Goal: Transaction & Acquisition: Book appointment/travel/reservation

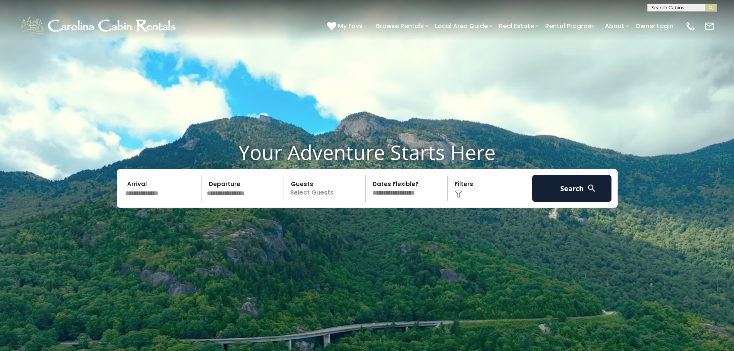
click at [171, 191] on input "text" at bounding box center [162, 188] width 80 height 27
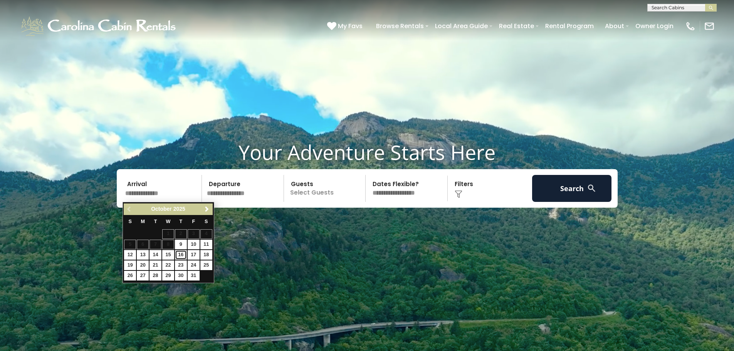
click at [183, 256] on link "16" at bounding box center [181, 255] width 12 height 10
type input "********"
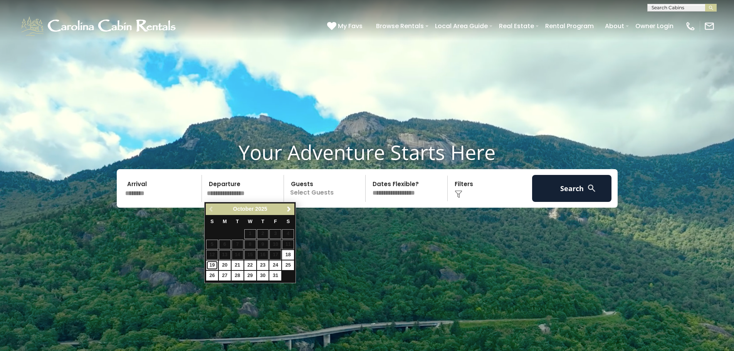
click at [210, 267] on link "19" at bounding box center [212, 265] width 12 height 10
type input "********"
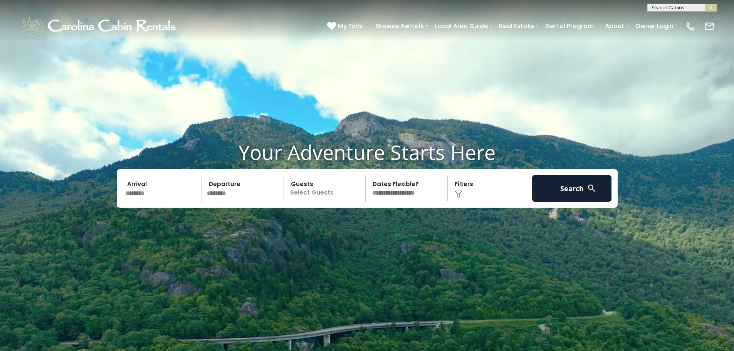
click at [338, 196] on p "Select Guests" at bounding box center [325, 188] width 79 height 27
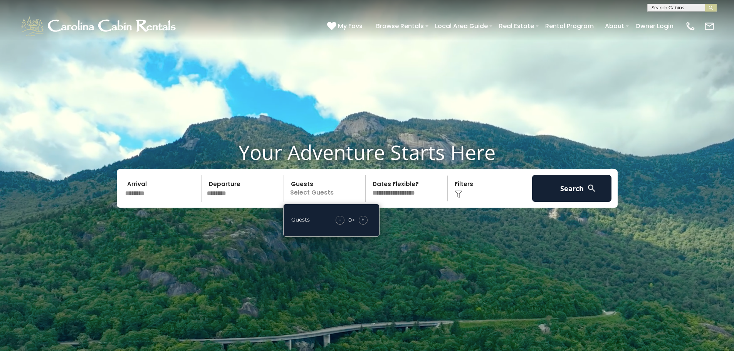
click at [363, 221] on span "+" at bounding box center [362, 220] width 3 height 8
click at [463, 195] on div "Click to Choose" at bounding box center [490, 188] width 80 height 27
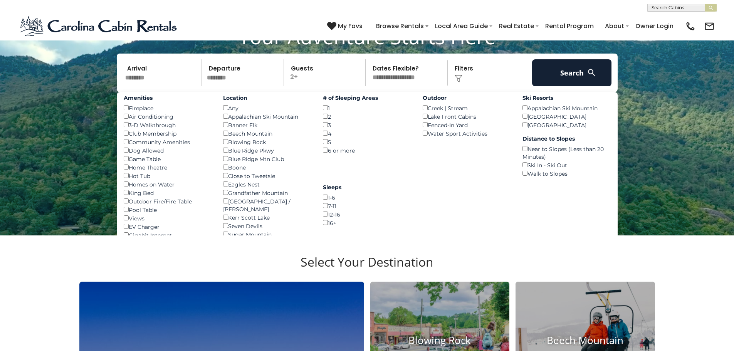
scroll to position [77, 0]
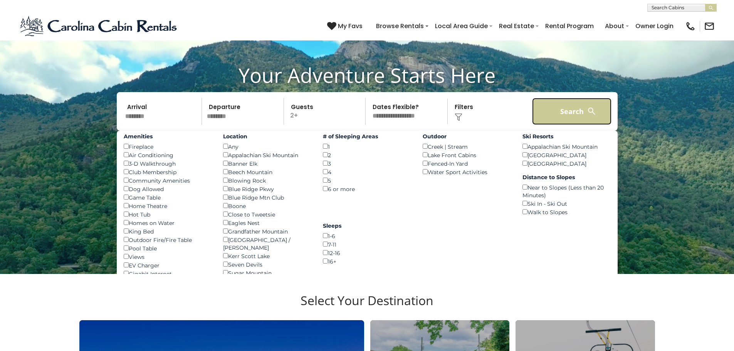
click at [560, 104] on button "Search" at bounding box center [572, 111] width 80 height 27
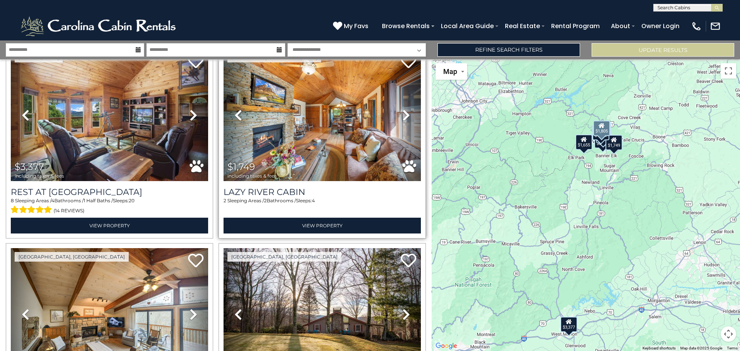
scroll to position [39, 0]
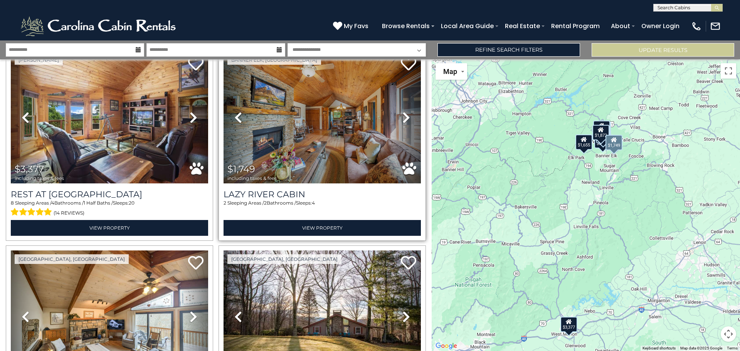
click at [404, 114] on icon at bounding box center [406, 117] width 8 height 12
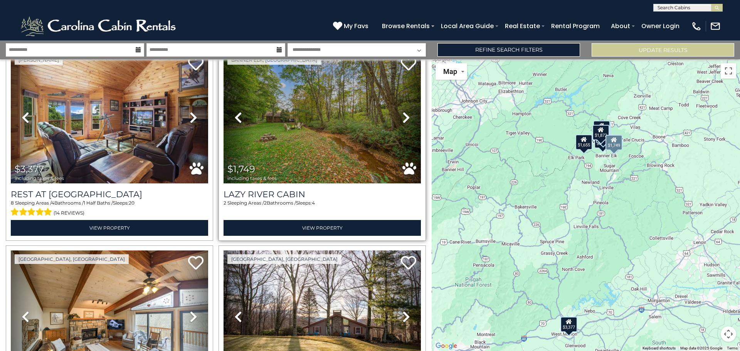
click at [404, 114] on icon at bounding box center [406, 117] width 8 height 12
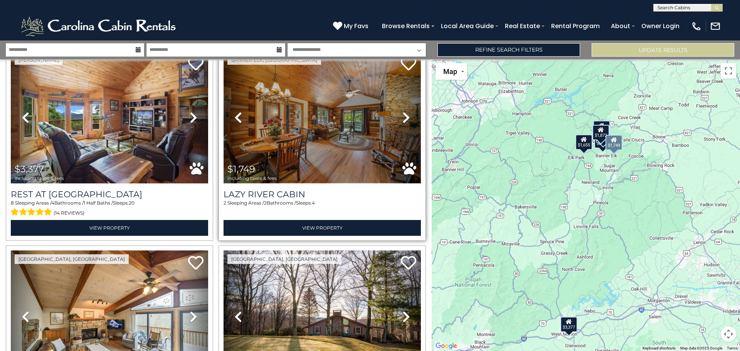
click at [330, 141] on img at bounding box center [321, 117] width 197 height 132
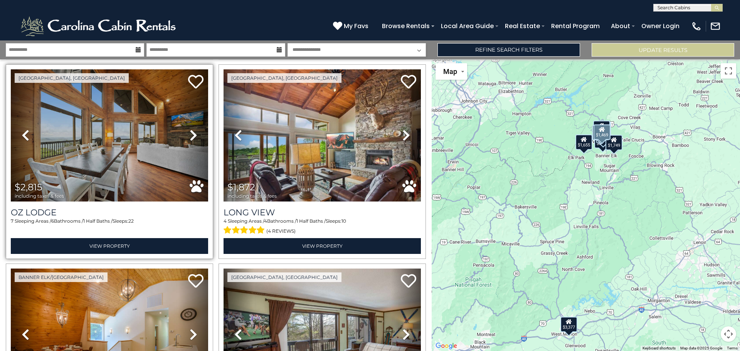
scroll to position [424, 0]
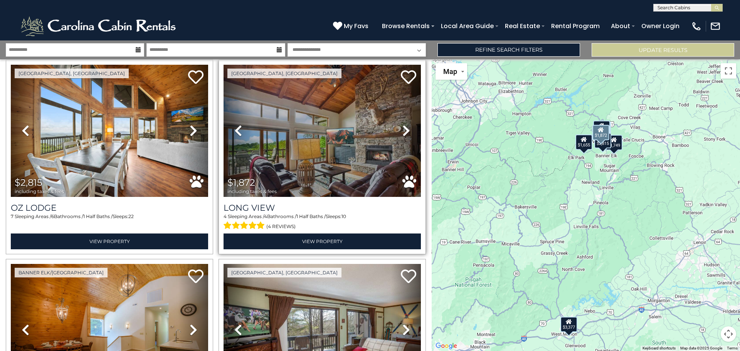
click at [402, 129] on icon at bounding box center [406, 130] width 8 height 12
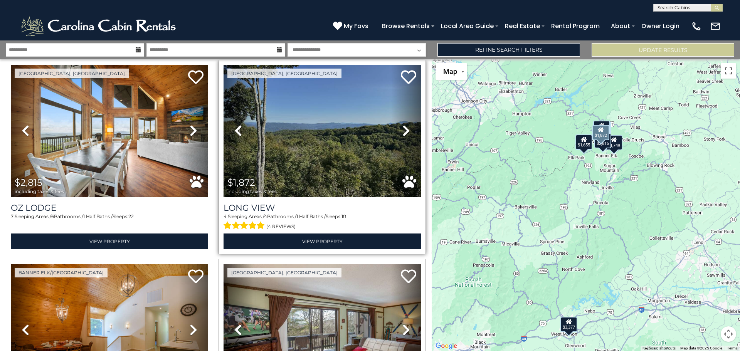
click at [402, 129] on icon at bounding box center [406, 130] width 8 height 12
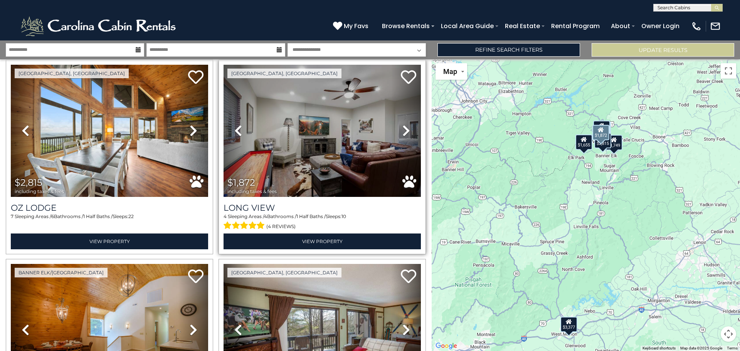
click at [402, 129] on icon at bounding box center [406, 130] width 8 height 12
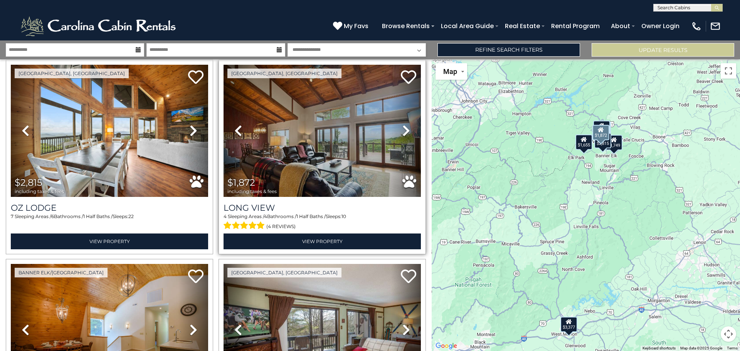
click at [402, 129] on icon at bounding box center [406, 130] width 8 height 12
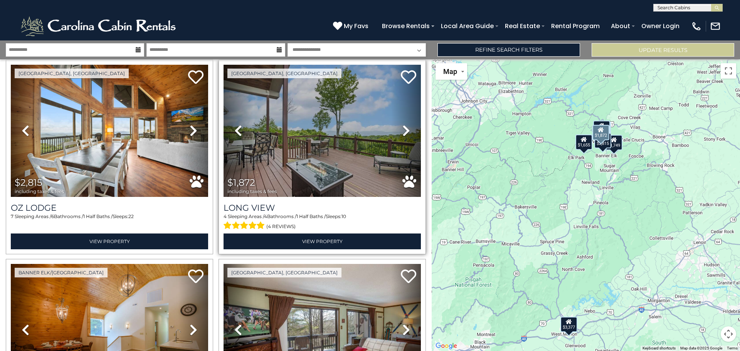
click at [402, 129] on icon at bounding box center [406, 130] width 8 height 12
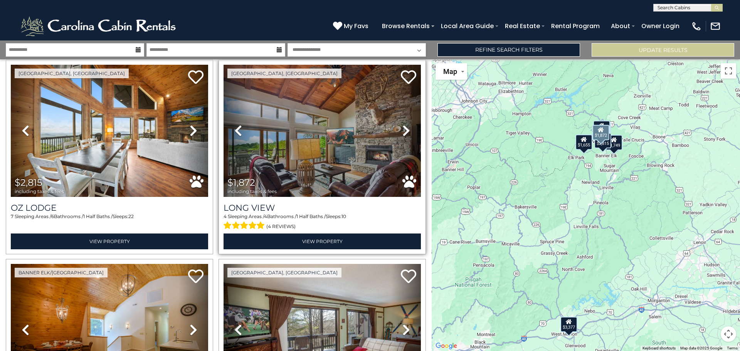
click at [402, 129] on icon at bounding box center [406, 130] width 8 height 12
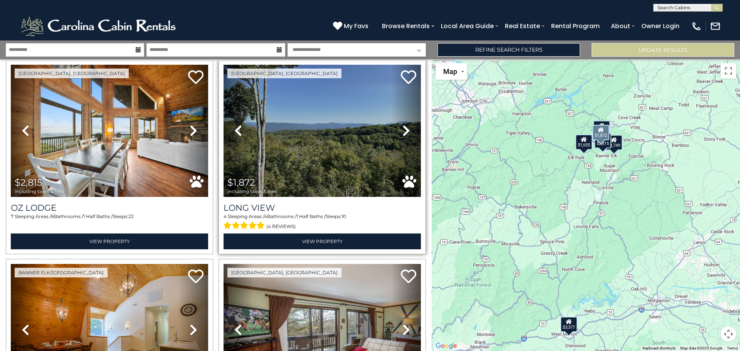
click at [402, 129] on icon at bounding box center [406, 130] width 8 height 12
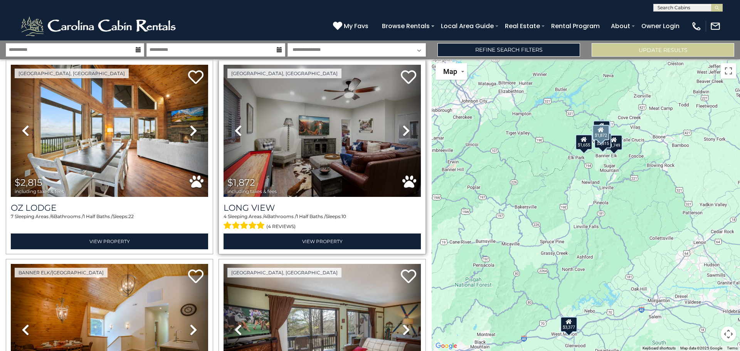
click at [402, 129] on icon at bounding box center [406, 130] width 8 height 12
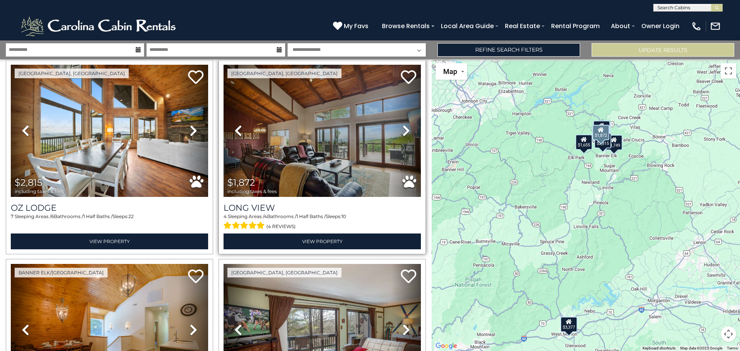
click at [402, 129] on icon at bounding box center [406, 130] width 8 height 12
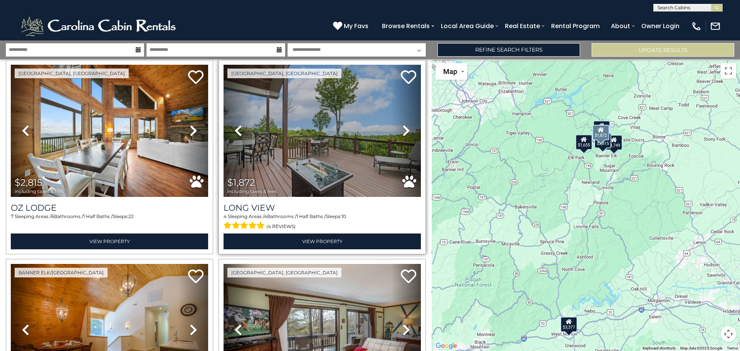
click at [402, 129] on icon at bounding box center [406, 130] width 8 height 12
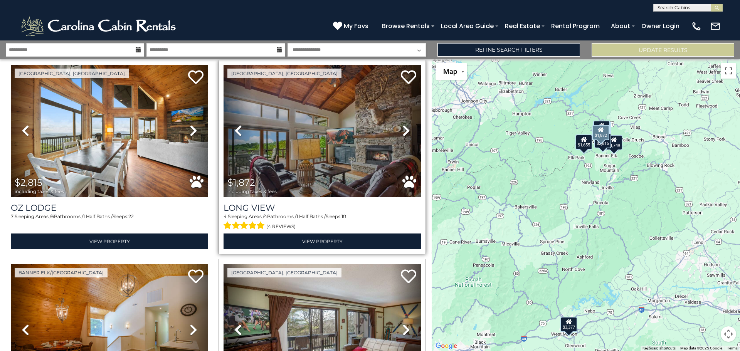
click at [402, 129] on icon at bounding box center [406, 130] width 8 height 12
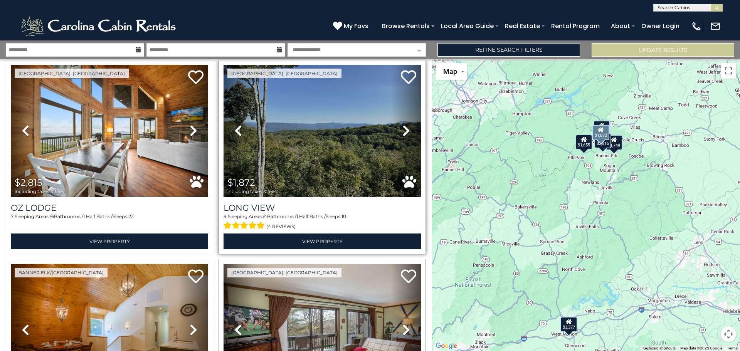
click at [402, 129] on icon at bounding box center [406, 130] width 8 height 12
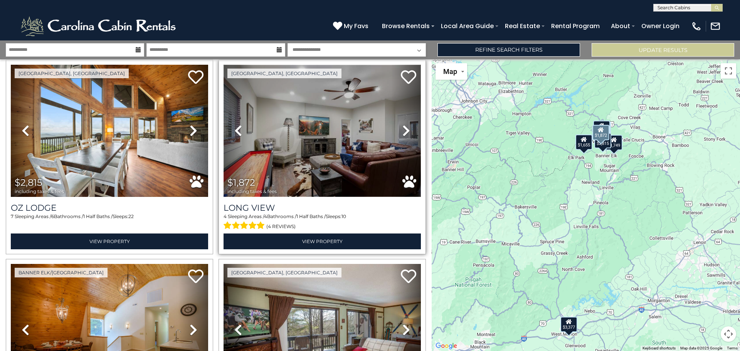
click at [331, 138] on img at bounding box center [321, 131] width 197 height 132
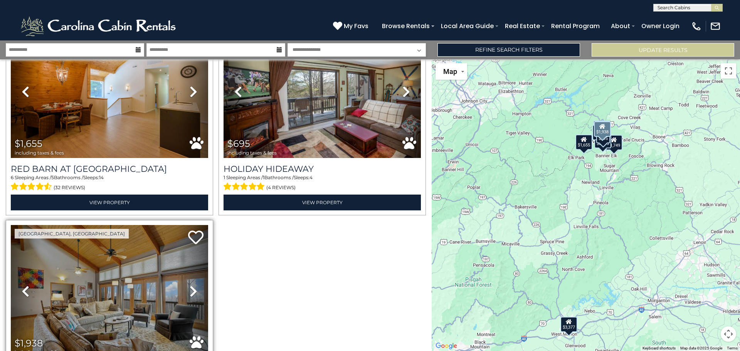
scroll to position [635, 0]
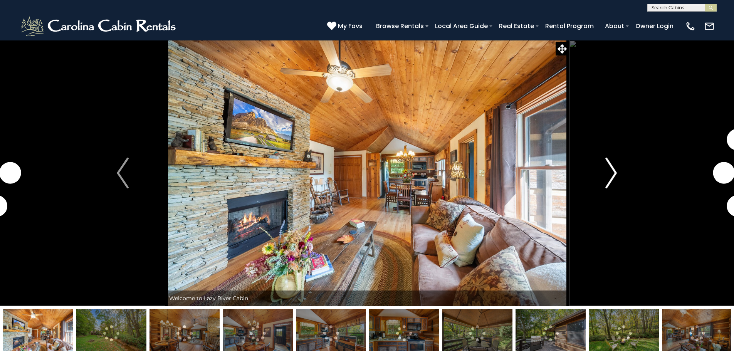
click at [607, 175] on img "Next" at bounding box center [611, 173] width 12 height 31
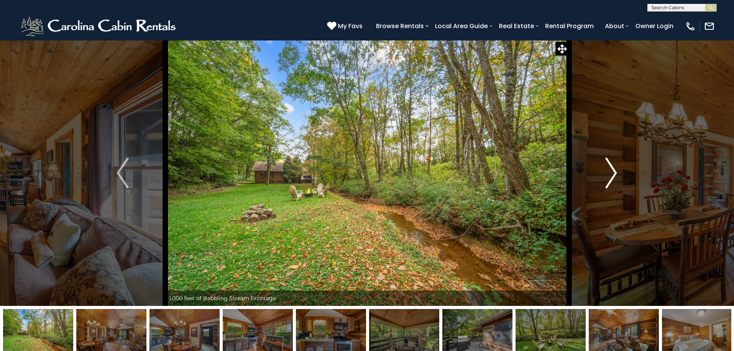
click at [607, 175] on img "Next" at bounding box center [611, 173] width 12 height 31
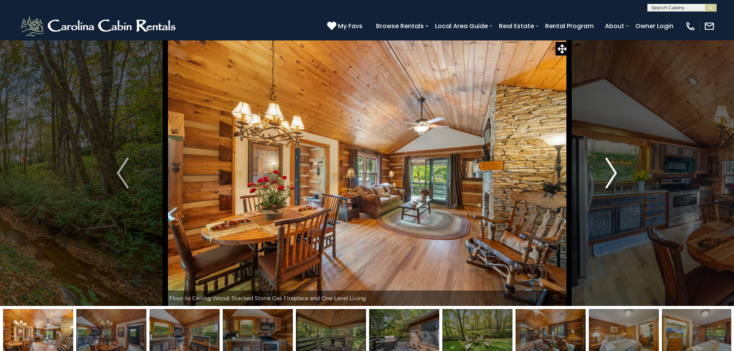
click at [607, 175] on img "Next" at bounding box center [611, 173] width 12 height 31
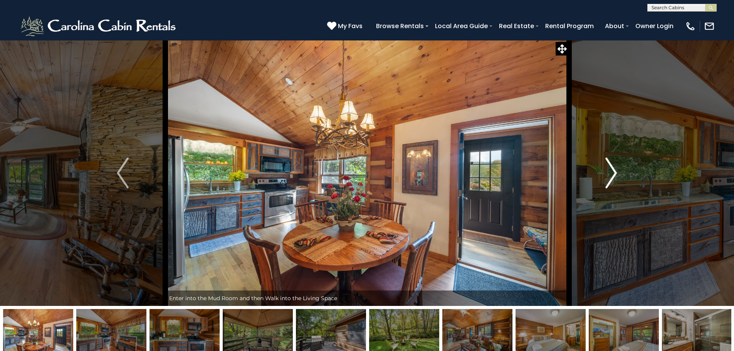
click at [607, 175] on img "Next" at bounding box center [611, 173] width 12 height 31
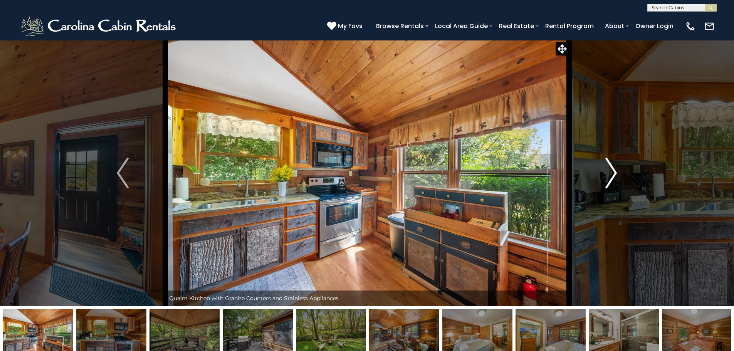
click at [607, 175] on img "Next" at bounding box center [611, 173] width 12 height 31
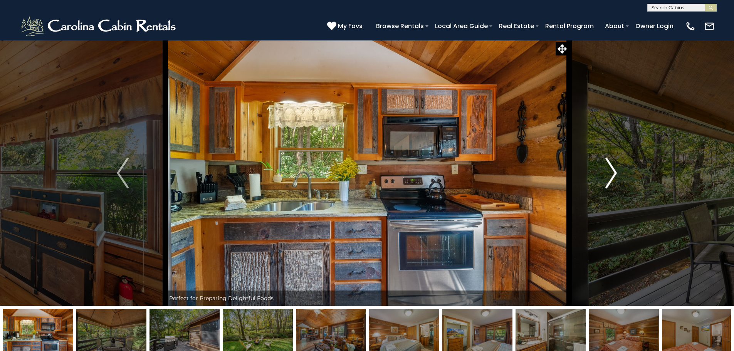
click at [607, 175] on img "Next" at bounding box center [611, 173] width 12 height 31
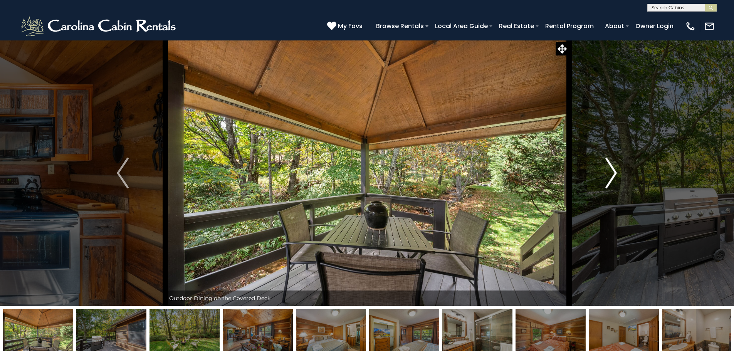
click at [607, 175] on img "Next" at bounding box center [611, 173] width 12 height 31
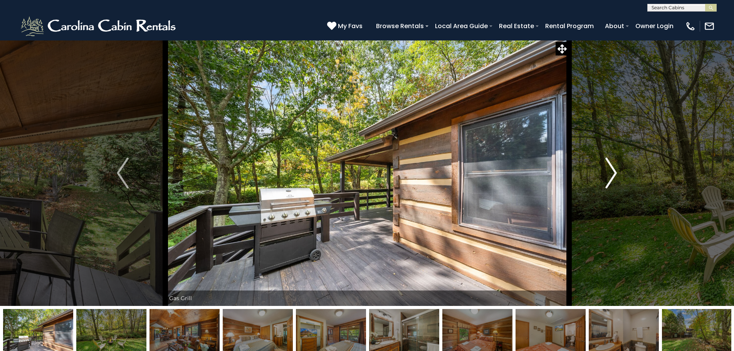
click at [607, 175] on img "Next" at bounding box center [611, 173] width 12 height 31
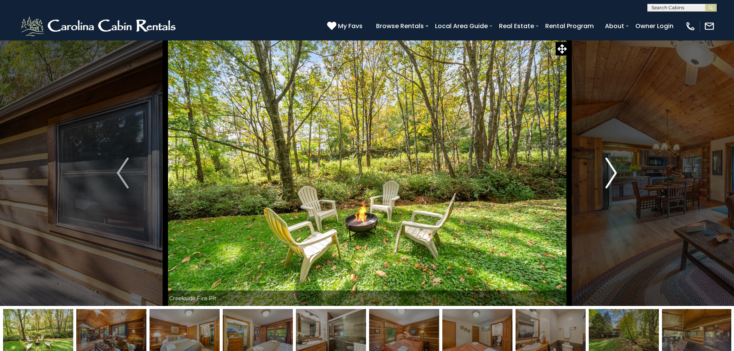
click at [607, 175] on img "Next" at bounding box center [611, 173] width 12 height 31
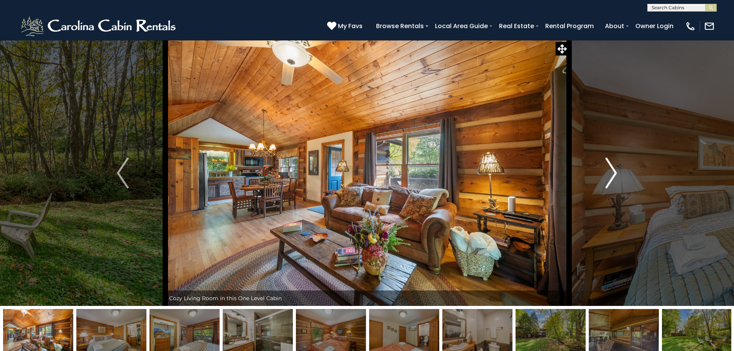
click at [607, 175] on img "Next" at bounding box center [611, 173] width 12 height 31
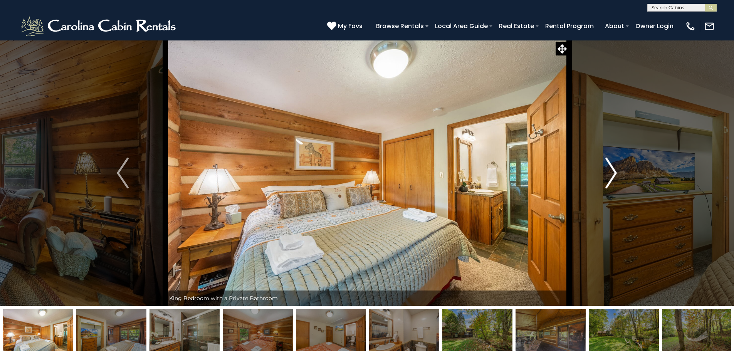
click at [607, 175] on img "Next" at bounding box center [611, 173] width 12 height 31
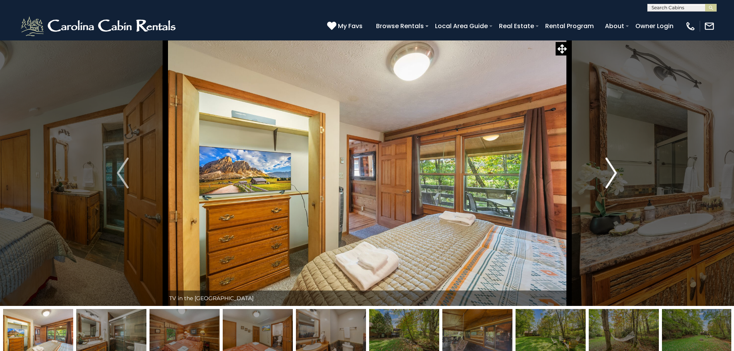
click at [607, 175] on img "Next" at bounding box center [611, 173] width 12 height 31
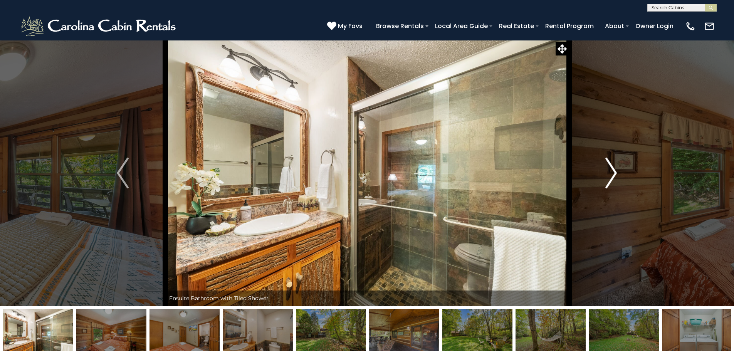
click at [607, 175] on img "Next" at bounding box center [611, 173] width 12 height 31
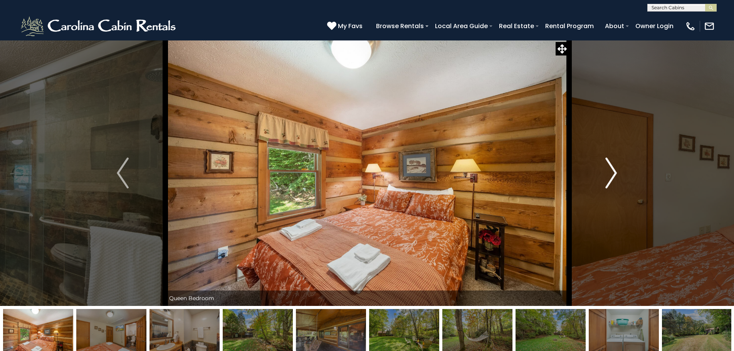
click at [607, 175] on img "Next" at bounding box center [611, 173] width 12 height 31
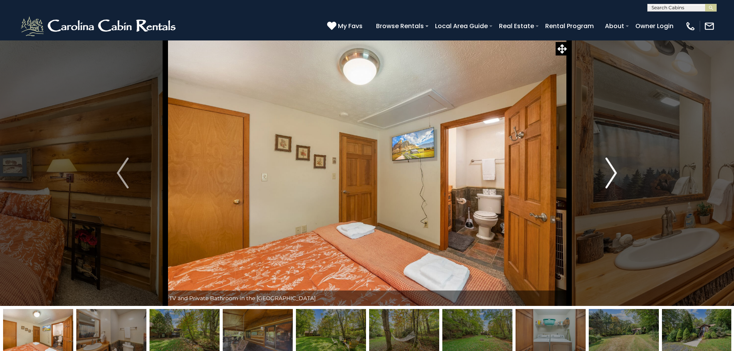
click at [607, 175] on img "Next" at bounding box center [611, 173] width 12 height 31
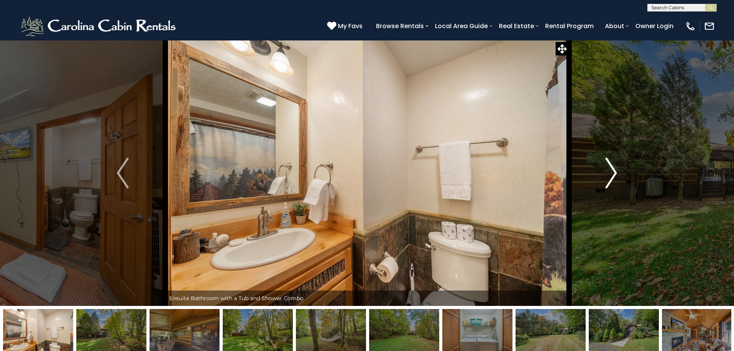
click at [607, 175] on img "Next" at bounding box center [611, 173] width 12 height 31
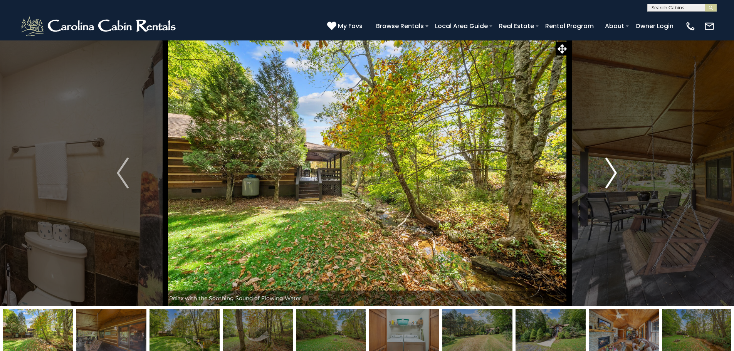
click at [607, 175] on img "Next" at bounding box center [611, 173] width 12 height 31
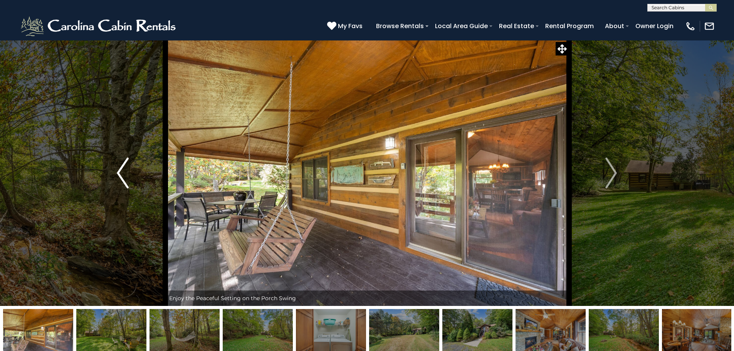
click at [122, 170] on img "Previous" at bounding box center [123, 173] width 12 height 31
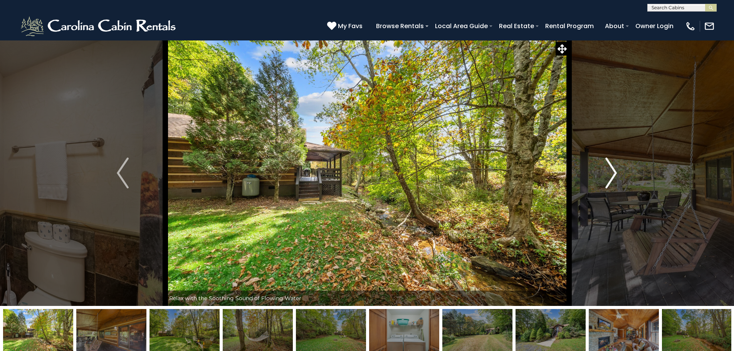
click at [601, 174] on button "Next" at bounding box center [610, 173] width 85 height 266
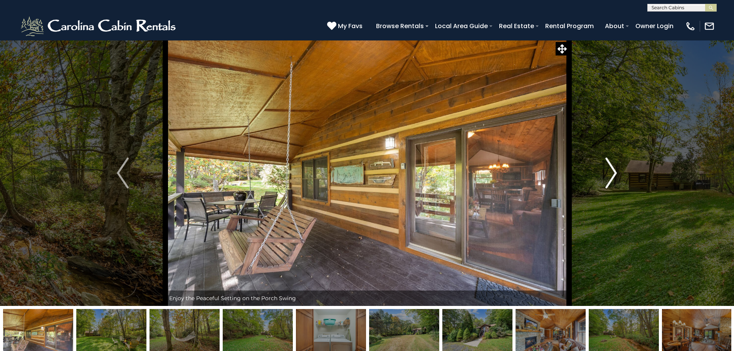
click at [606, 175] on img "Next" at bounding box center [611, 173] width 12 height 31
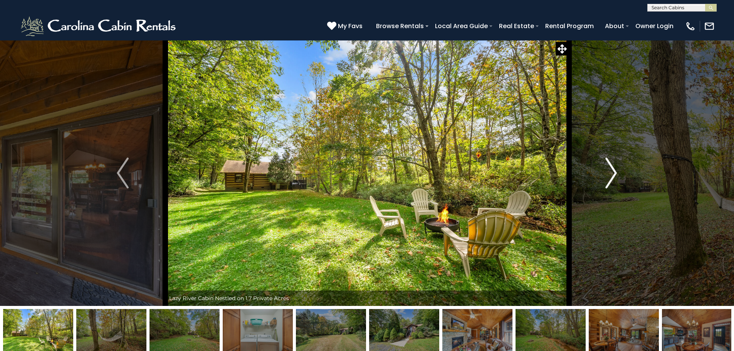
click at [606, 175] on img "Next" at bounding box center [611, 173] width 12 height 31
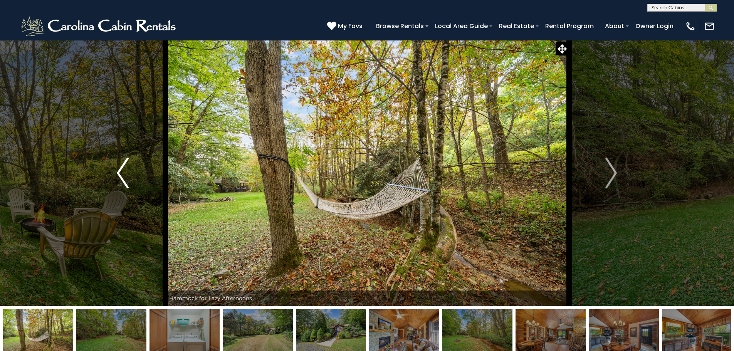
click at [118, 182] on img "Previous" at bounding box center [123, 173] width 12 height 31
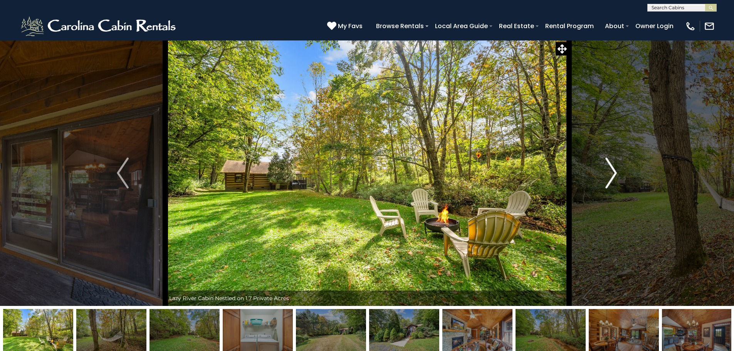
click at [619, 174] on button "Next" at bounding box center [610, 173] width 85 height 266
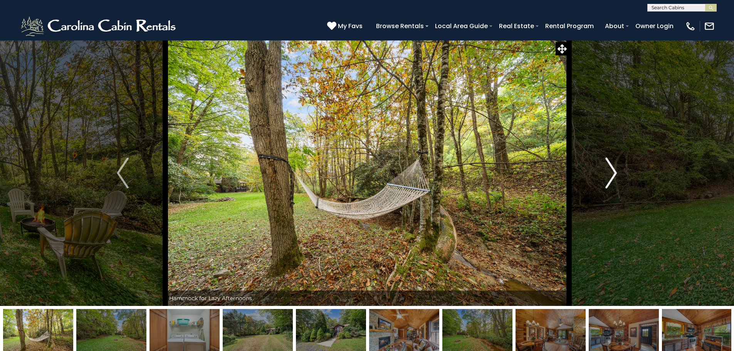
click at [622, 174] on button "Next" at bounding box center [610, 173] width 85 height 266
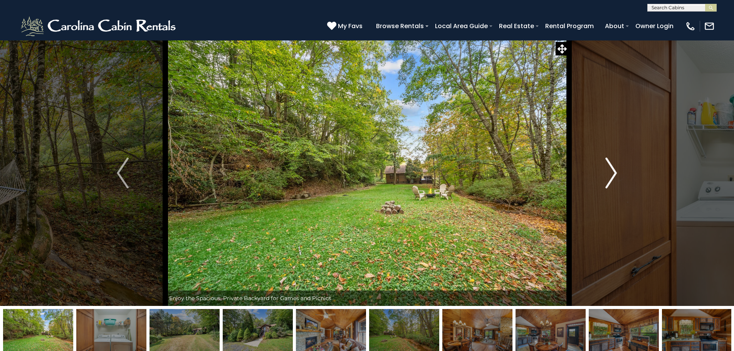
click at [621, 174] on button "Next" at bounding box center [610, 173] width 85 height 266
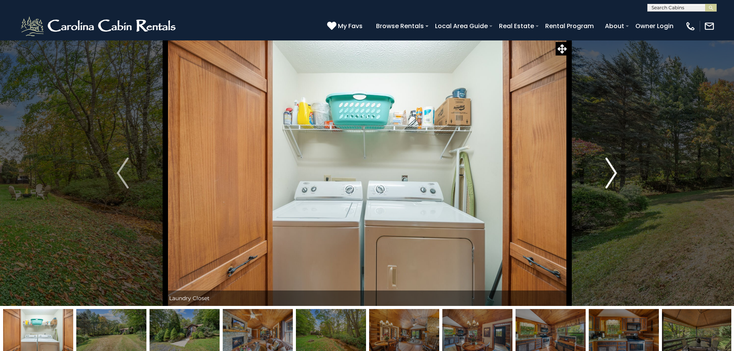
click at [614, 174] on img "Next" at bounding box center [611, 173] width 12 height 31
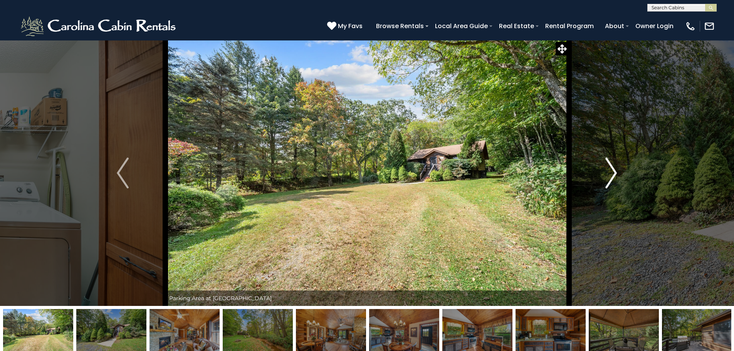
click at [614, 174] on img "Next" at bounding box center [611, 173] width 12 height 31
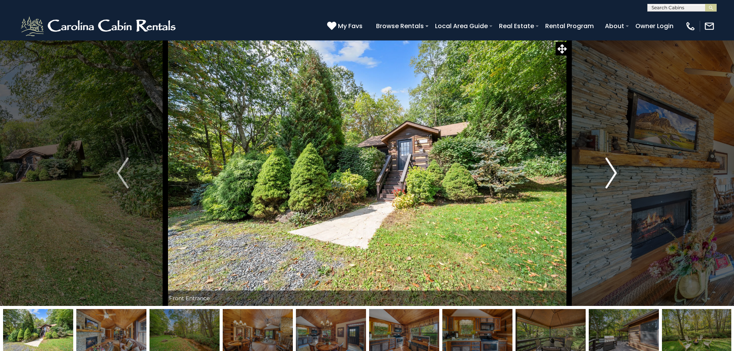
click at [610, 174] on img "Next" at bounding box center [611, 173] width 12 height 31
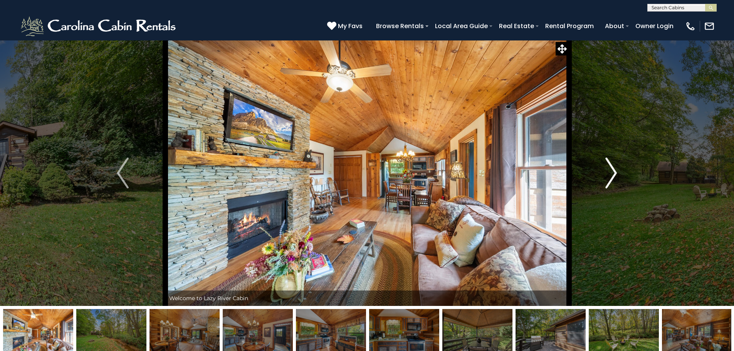
click at [610, 174] on img "Next" at bounding box center [611, 173] width 12 height 31
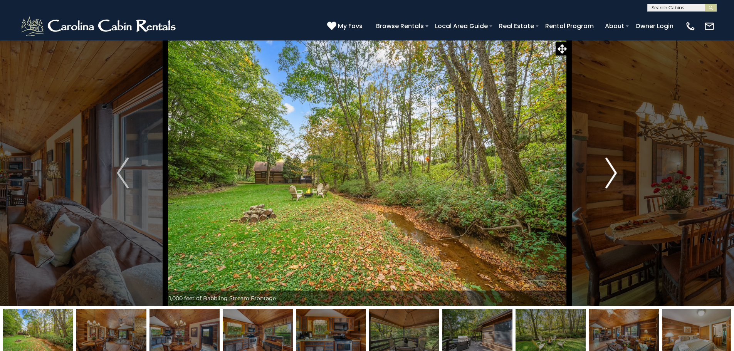
click at [610, 174] on img "Next" at bounding box center [611, 173] width 12 height 31
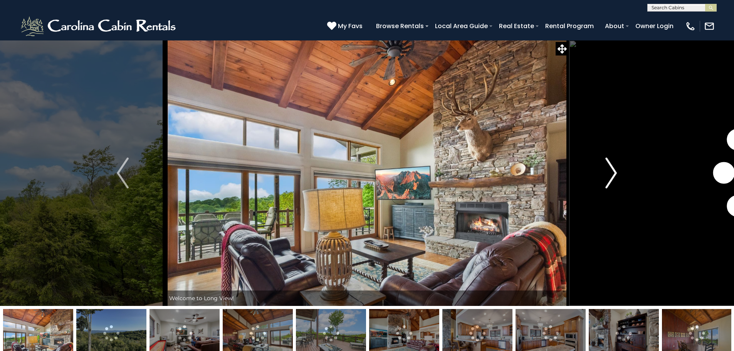
click at [612, 172] on img "Next" at bounding box center [611, 173] width 12 height 31
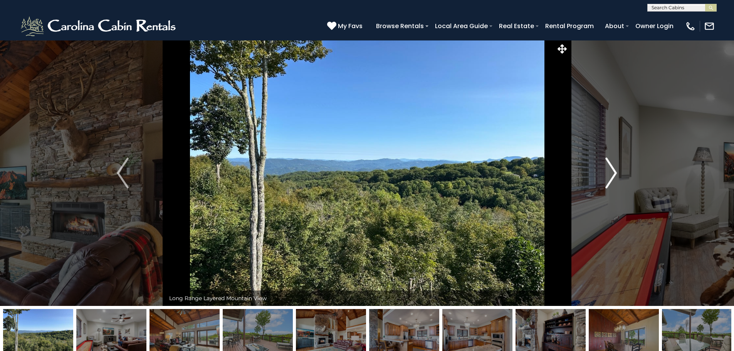
click at [612, 172] on img "Next" at bounding box center [611, 173] width 12 height 31
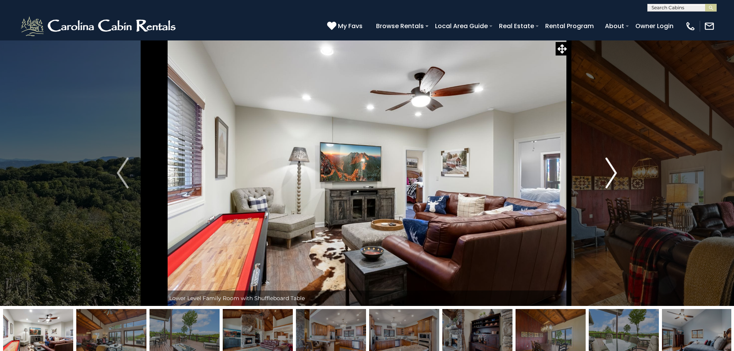
click at [612, 172] on img "Next" at bounding box center [611, 173] width 12 height 31
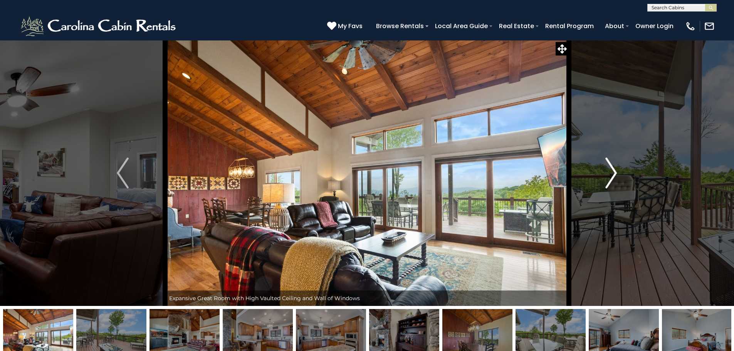
click at [612, 172] on img "Next" at bounding box center [611, 173] width 12 height 31
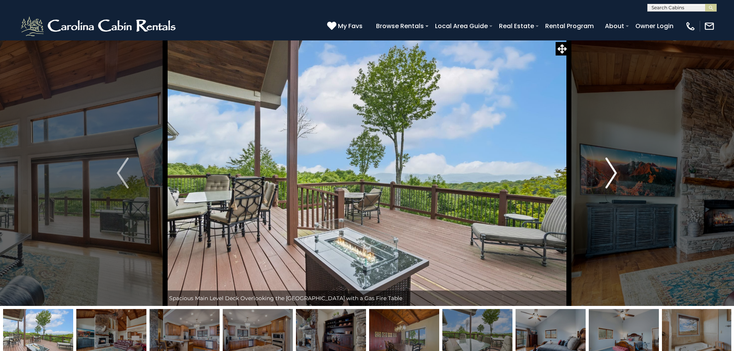
click at [614, 172] on img "Next" at bounding box center [611, 173] width 12 height 31
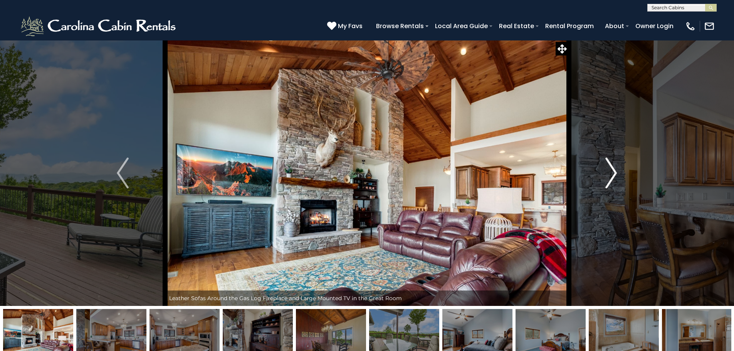
click at [614, 172] on img "Next" at bounding box center [611, 173] width 12 height 31
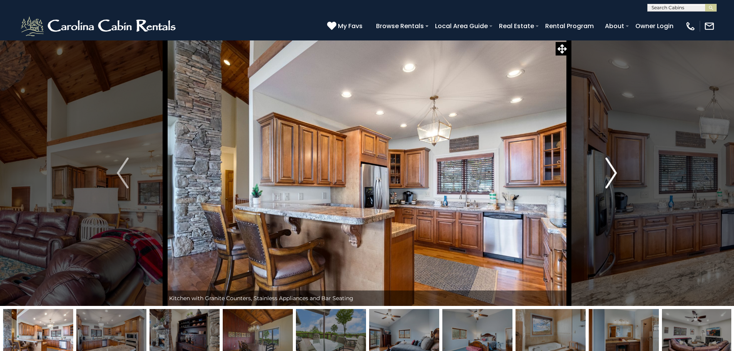
click at [614, 172] on img "Next" at bounding box center [611, 173] width 12 height 31
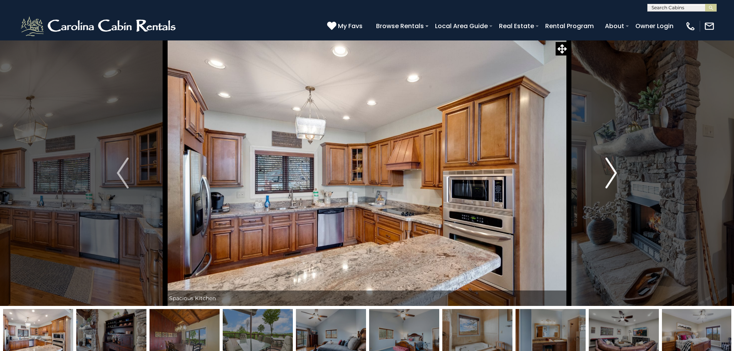
click at [614, 172] on img "Next" at bounding box center [611, 173] width 12 height 31
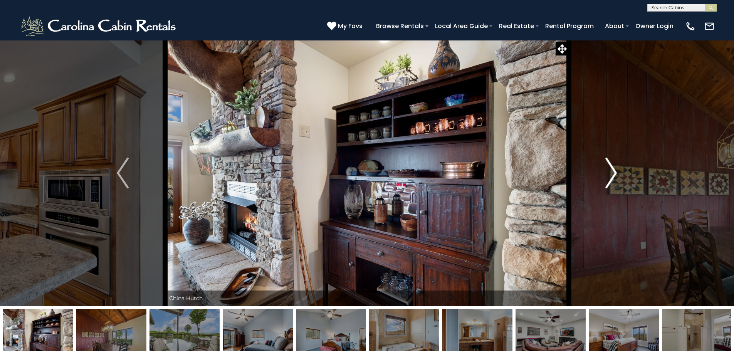
click at [614, 172] on img "Next" at bounding box center [611, 173] width 12 height 31
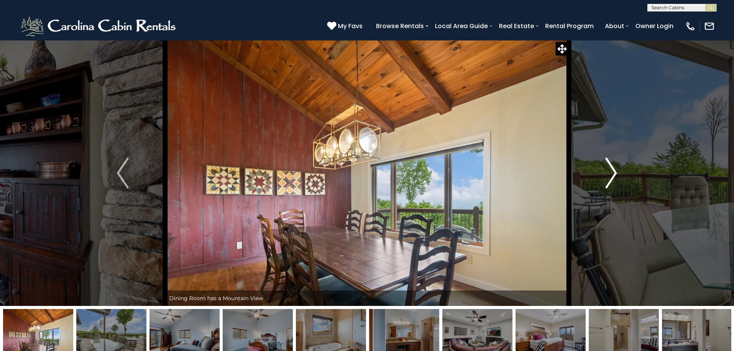
click at [614, 172] on img "Next" at bounding box center [611, 173] width 12 height 31
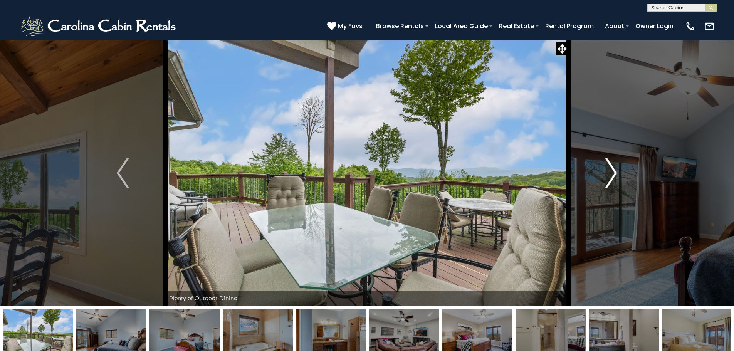
click at [614, 172] on img "Next" at bounding box center [611, 173] width 12 height 31
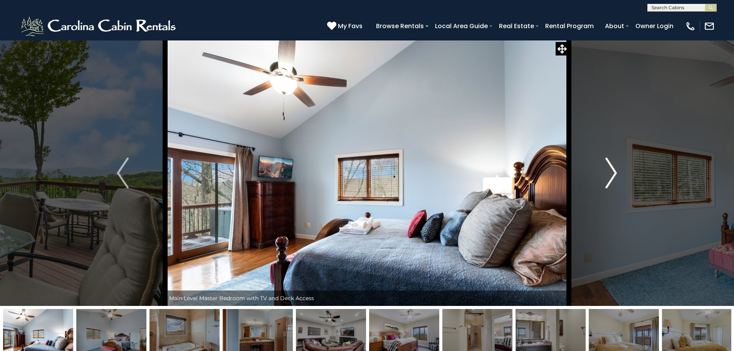
click at [614, 172] on img "Next" at bounding box center [611, 173] width 12 height 31
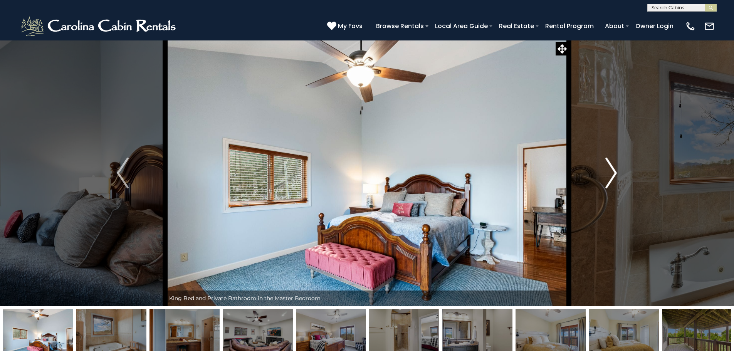
click at [614, 172] on img "Next" at bounding box center [611, 173] width 12 height 31
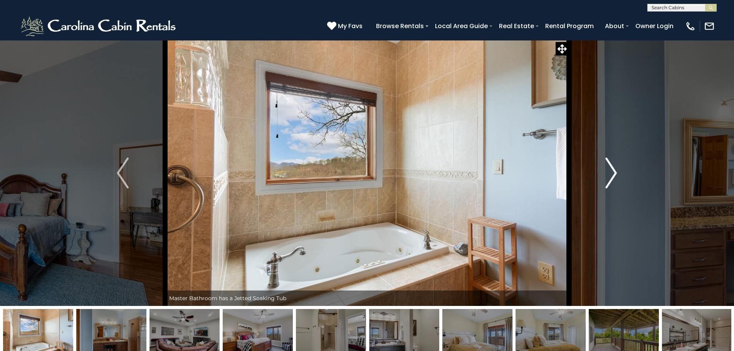
click at [614, 172] on img "Next" at bounding box center [611, 173] width 12 height 31
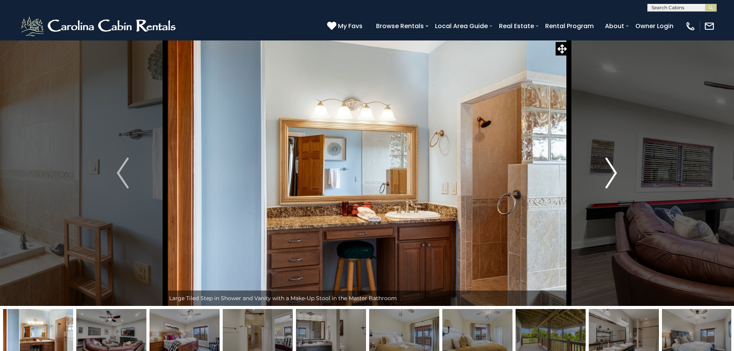
click at [614, 172] on img "Next" at bounding box center [611, 173] width 12 height 31
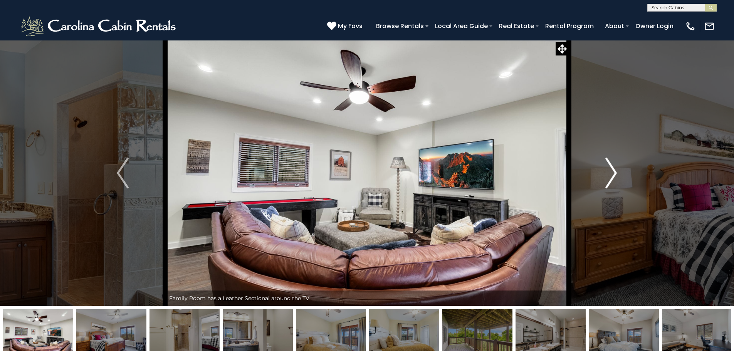
click at [614, 172] on img "Next" at bounding box center [611, 173] width 12 height 31
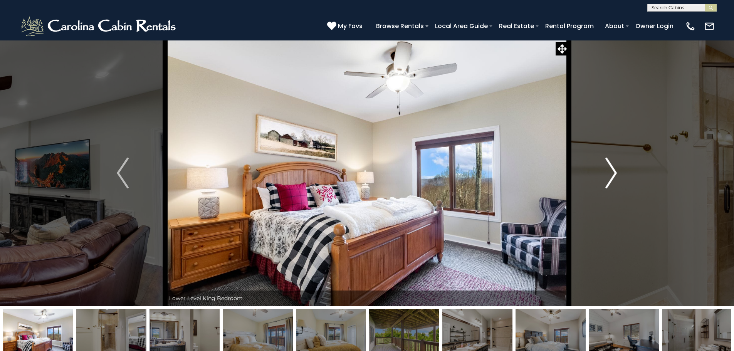
click at [613, 172] on img "Next" at bounding box center [611, 173] width 12 height 31
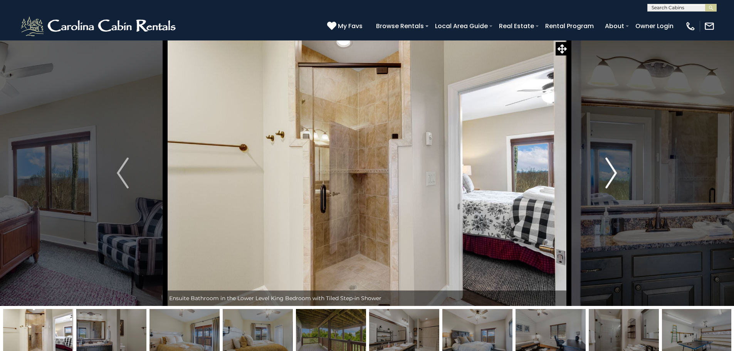
click at [613, 172] on img "Next" at bounding box center [611, 173] width 12 height 31
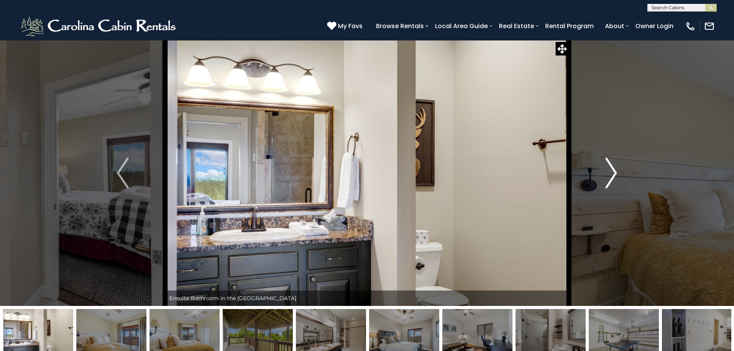
click at [613, 172] on img "Next" at bounding box center [611, 173] width 12 height 31
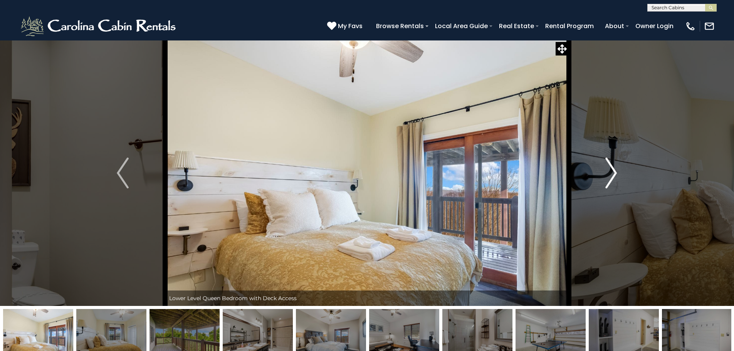
click at [613, 172] on img "Next" at bounding box center [611, 173] width 12 height 31
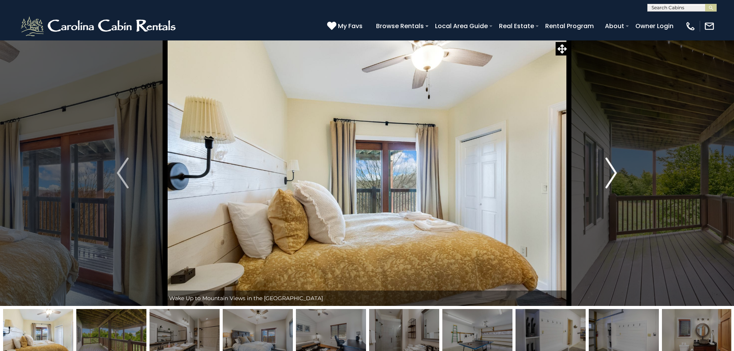
click at [613, 172] on img "Next" at bounding box center [611, 173] width 12 height 31
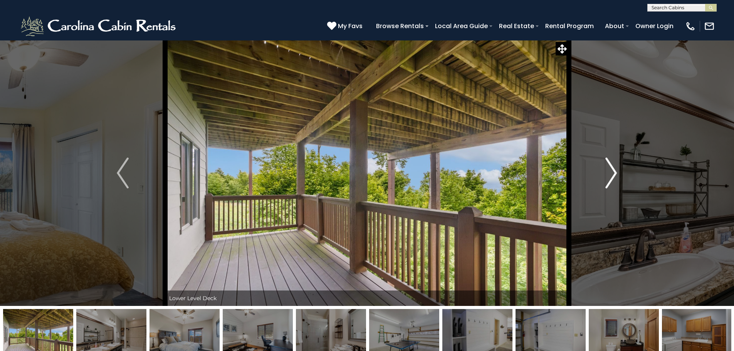
click at [613, 172] on img "Next" at bounding box center [611, 173] width 12 height 31
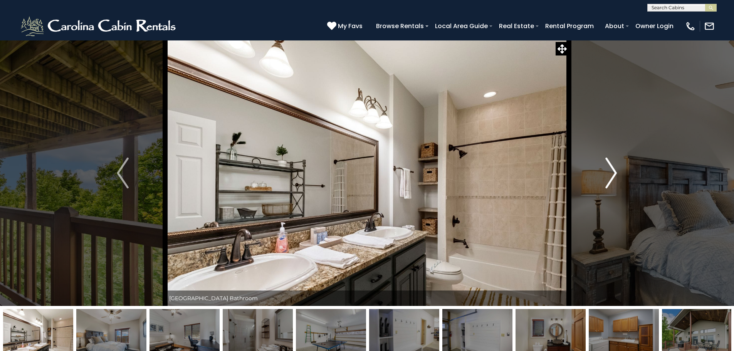
click at [613, 172] on img "Next" at bounding box center [611, 173] width 12 height 31
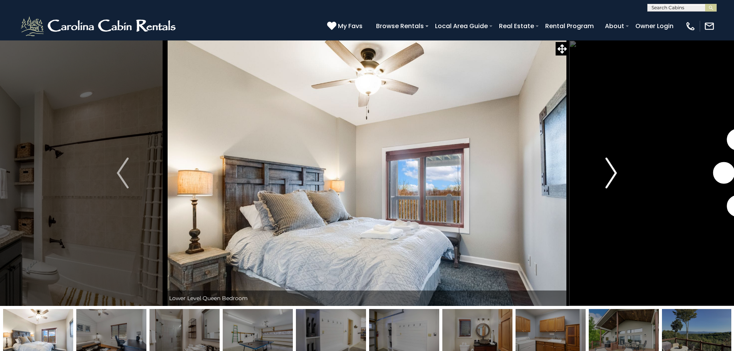
click at [613, 172] on img "Next" at bounding box center [611, 173] width 12 height 31
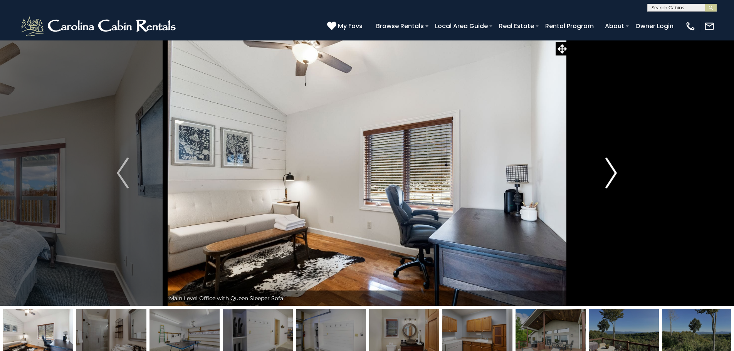
click at [613, 172] on img "Next" at bounding box center [611, 173] width 12 height 31
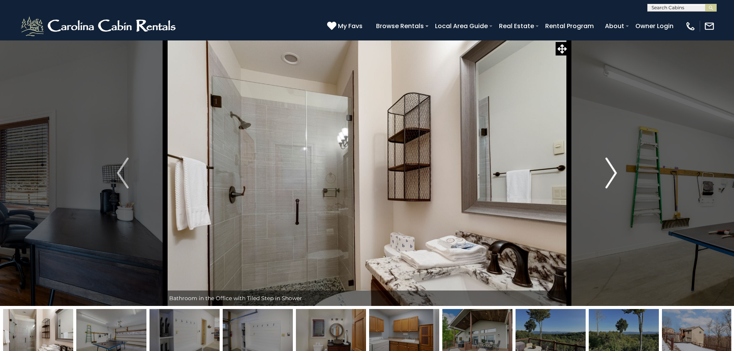
click at [613, 172] on img "Next" at bounding box center [611, 173] width 12 height 31
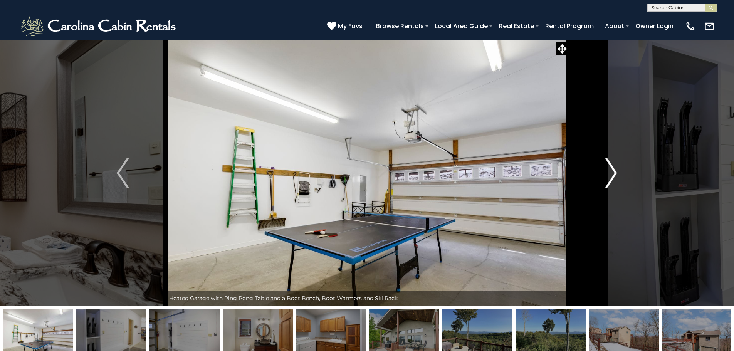
click at [613, 172] on img "Next" at bounding box center [611, 173] width 12 height 31
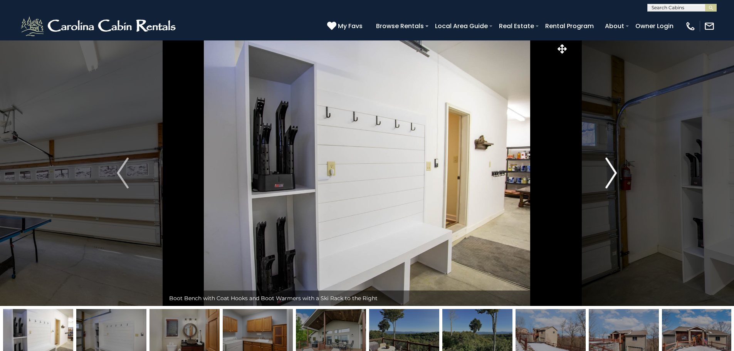
click at [613, 172] on img "Next" at bounding box center [611, 173] width 12 height 31
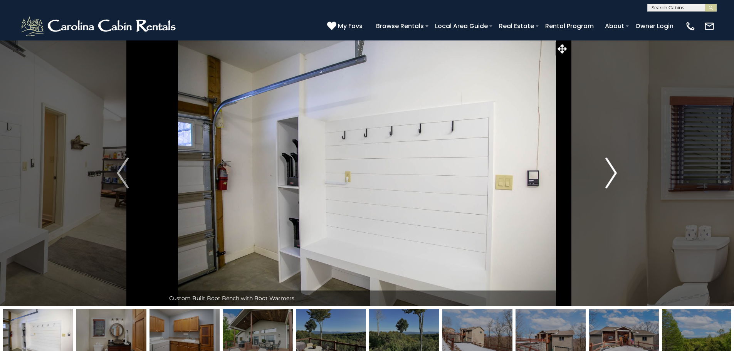
click at [613, 172] on img "Next" at bounding box center [611, 173] width 12 height 31
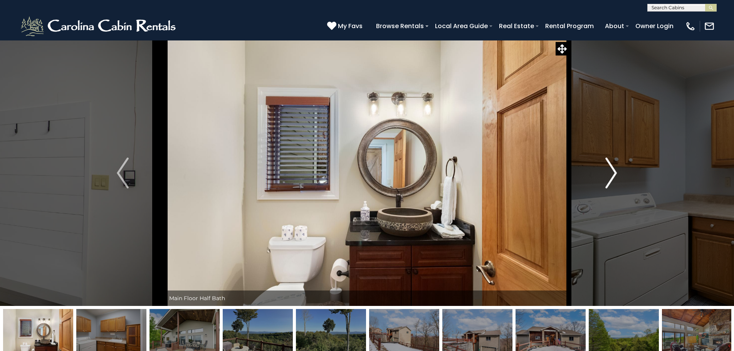
click at [613, 172] on img "Next" at bounding box center [611, 173] width 12 height 31
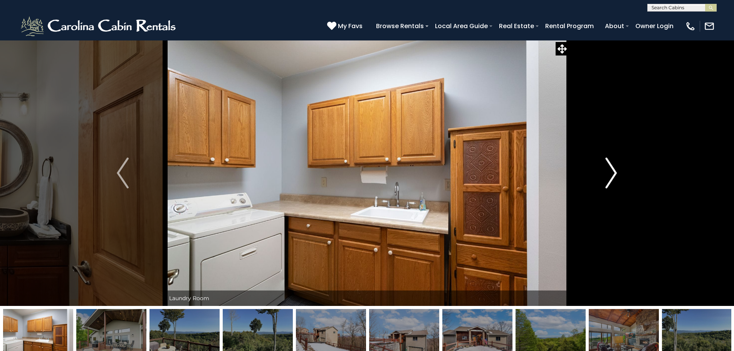
click at [613, 172] on img "Next" at bounding box center [611, 173] width 12 height 31
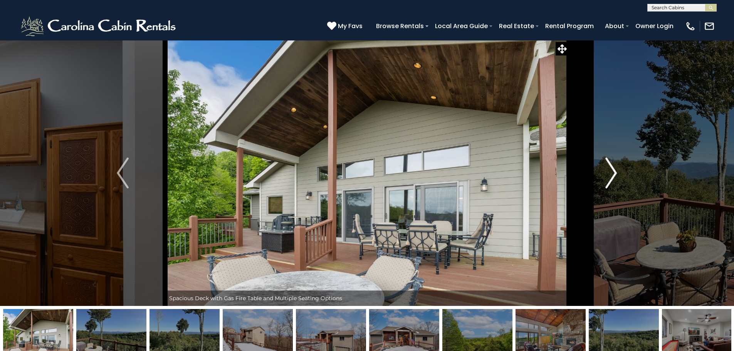
click at [613, 172] on img "Next" at bounding box center [611, 173] width 12 height 31
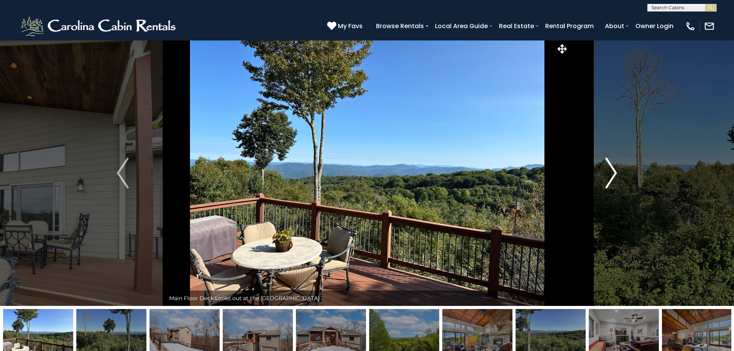
click at [613, 172] on img "Next" at bounding box center [611, 173] width 12 height 31
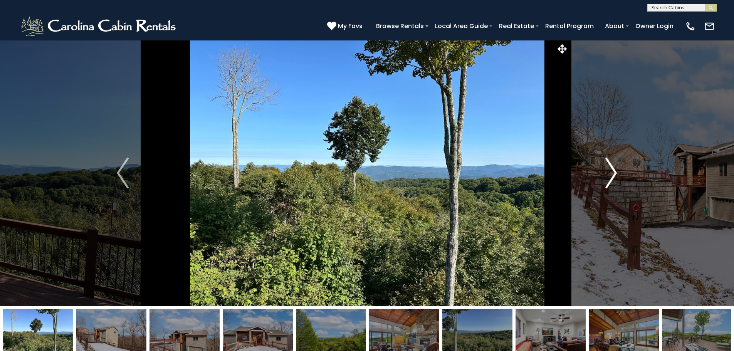
click at [615, 174] on img "Next" at bounding box center [611, 173] width 12 height 31
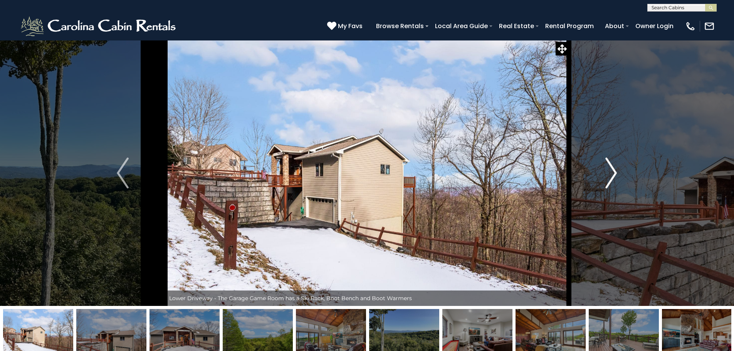
click at [615, 174] on img "Next" at bounding box center [611, 173] width 12 height 31
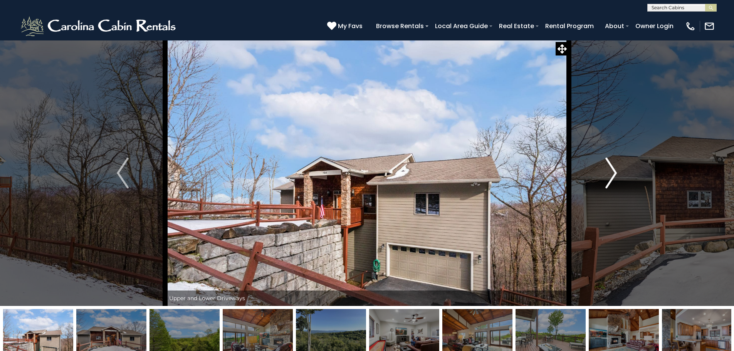
click at [615, 174] on img "Next" at bounding box center [611, 173] width 12 height 31
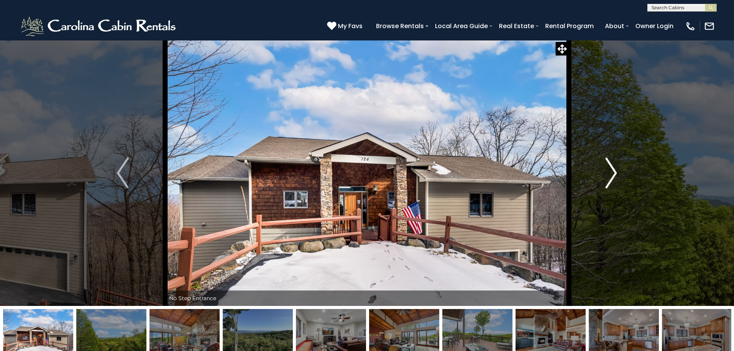
click at [615, 174] on img "Next" at bounding box center [611, 173] width 12 height 31
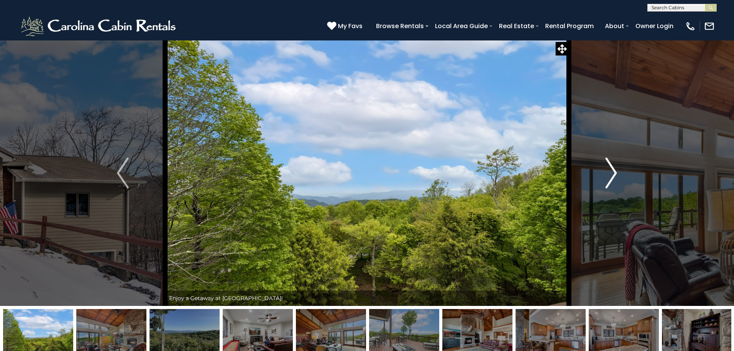
click at [615, 174] on img "Next" at bounding box center [611, 173] width 12 height 31
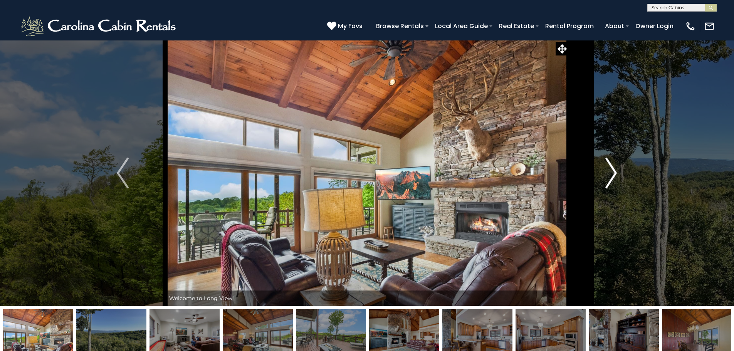
click at [615, 174] on img "Next" at bounding box center [611, 173] width 12 height 31
